Goal: Task Accomplishment & Management: Use online tool/utility

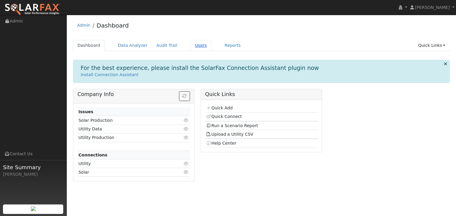
click at [190, 46] on link "Users" at bounding box center [200, 45] width 21 height 11
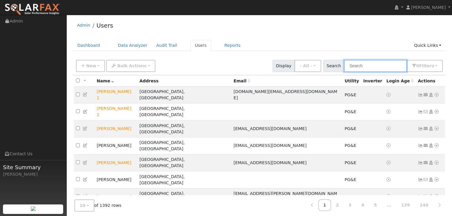
click at [358, 66] on input "text" at bounding box center [375, 66] width 63 height 12
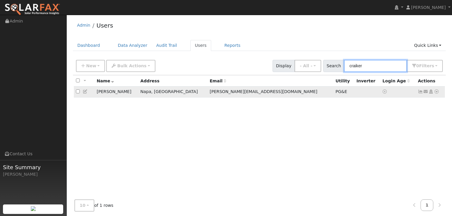
type input "craiker"
click at [437, 93] on icon at bounding box center [436, 92] width 5 height 4
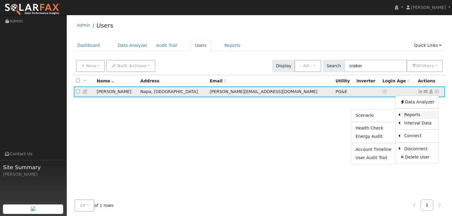
click at [411, 116] on link "Reports" at bounding box center [419, 115] width 39 height 8
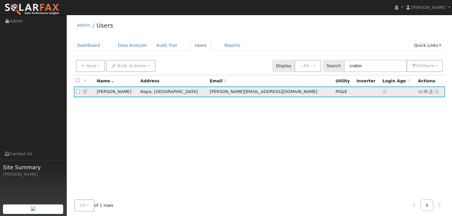
click at [437, 93] on icon at bounding box center [436, 92] width 5 height 4
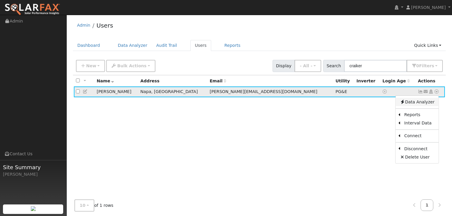
click at [421, 103] on link "Data Analyzer" at bounding box center [417, 102] width 43 height 8
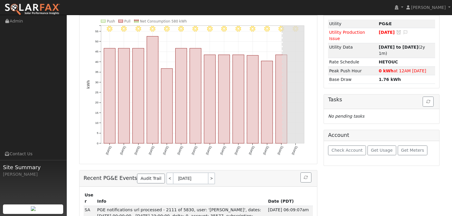
scroll to position [64, 0]
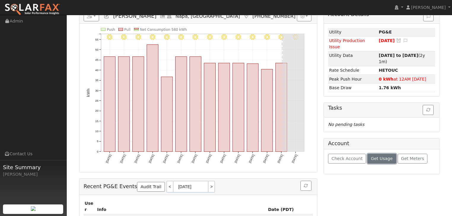
click at [376, 156] on span "Get Usage" at bounding box center [382, 158] width 22 height 5
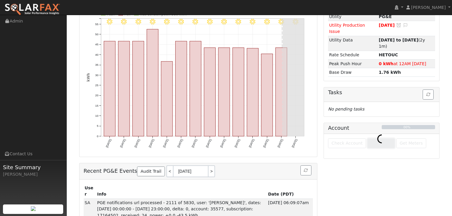
scroll to position [88, 0]
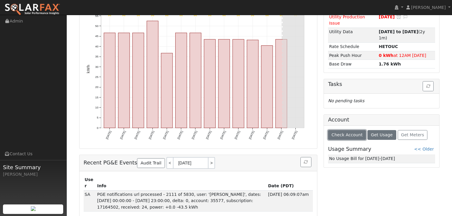
click at [350, 130] on button "Check Account" at bounding box center [347, 135] width 38 height 10
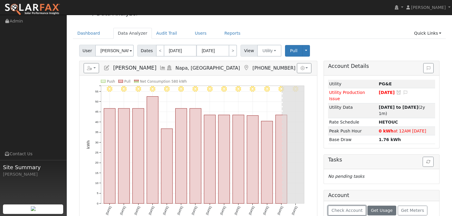
scroll to position [0, 0]
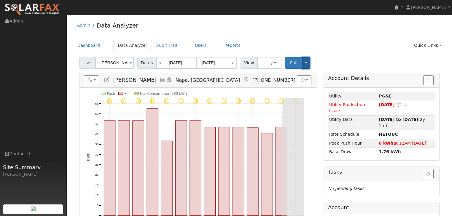
click at [302, 61] on button "Toggle Dropdown" at bounding box center [306, 63] width 8 height 12
click at [329, 53] on div "Dashboard Data Analyzer Audit Trail Users Reports Quick Links Quick Add Quick C…" at bounding box center [259, 48] width 373 height 17
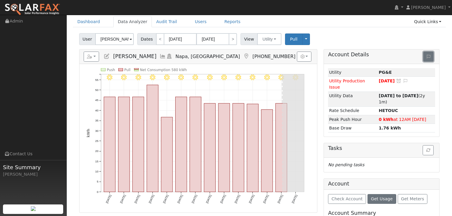
click at [427, 56] on icon at bounding box center [429, 57] width 4 height 4
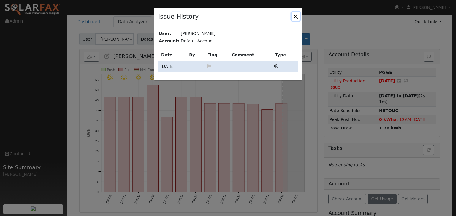
click at [294, 14] on button "button" at bounding box center [295, 16] width 8 height 8
